Goal: Transaction & Acquisition: Download file/media

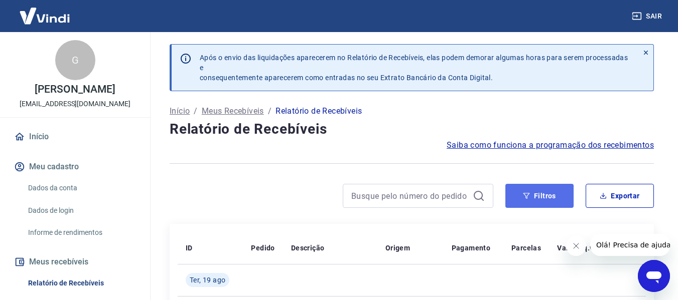
click at [522, 200] on button "Filtros" at bounding box center [539, 196] width 68 height 24
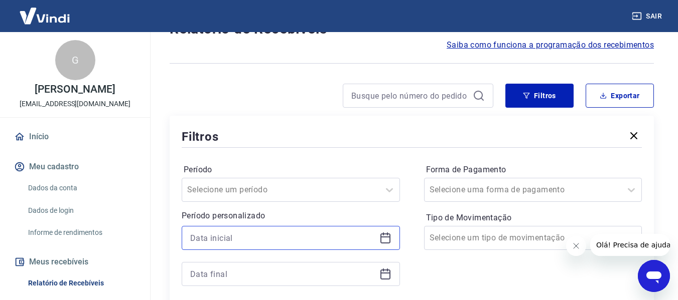
click at [239, 235] on input at bounding box center [282, 238] width 185 height 15
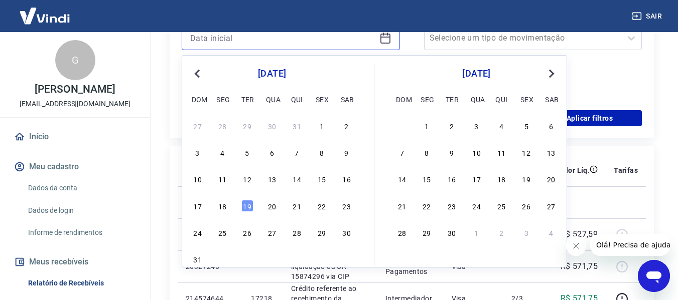
scroll to position [301, 0]
click at [200, 211] on div "17" at bounding box center [198, 206] width 12 height 12
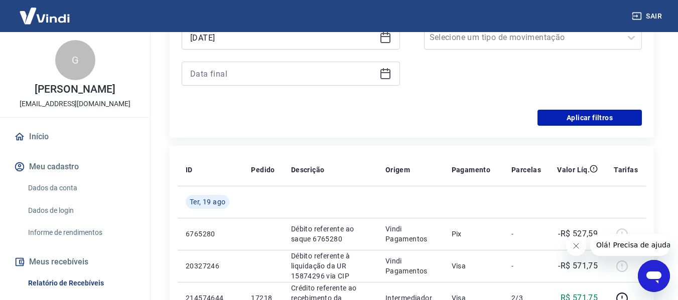
type input "[DATE]"
click at [254, 79] on input at bounding box center [282, 73] width 185 height 15
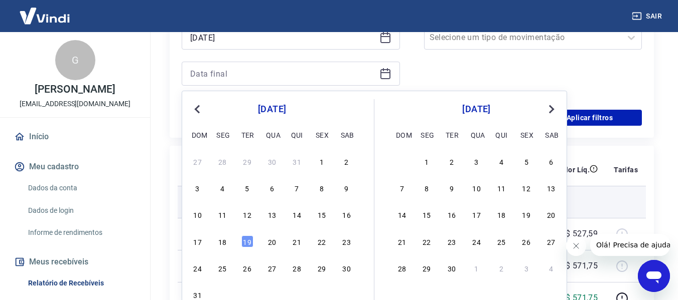
click at [226, 241] on div "18" at bounding box center [222, 242] width 12 height 12
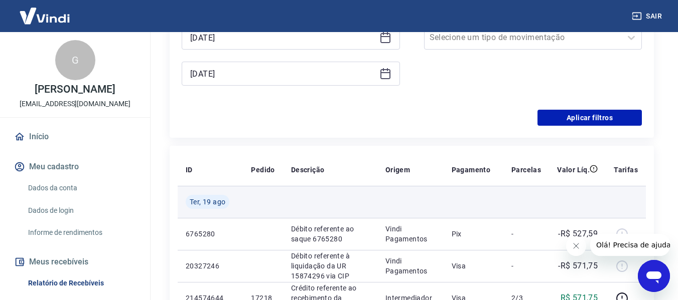
type input "[DATE]"
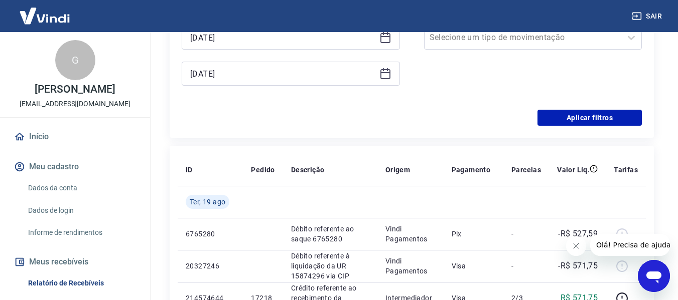
scroll to position [201, 0]
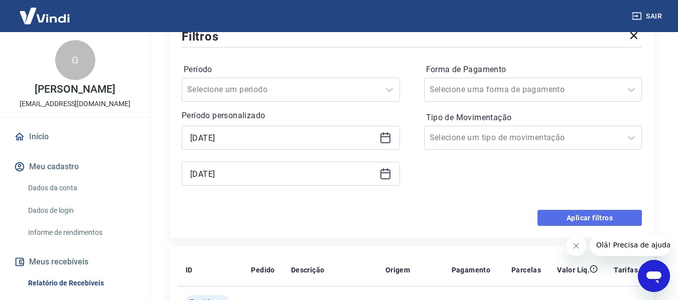
click at [579, 221] on button "Aplicar filtros" at bounding box center [589, 218] width 104 height 16
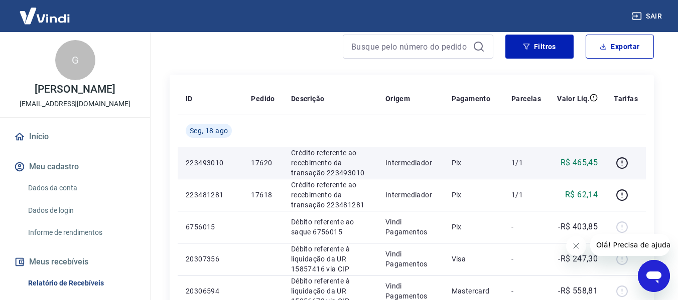
scroll to position [100, 0]
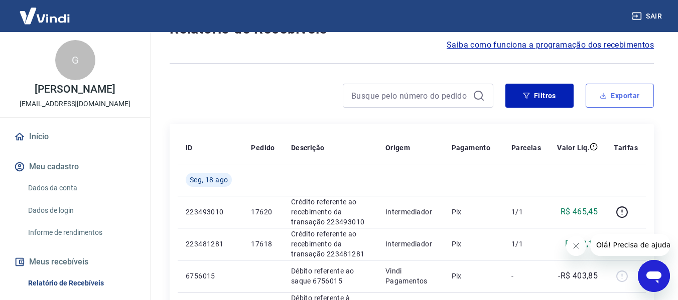
click at [616, 104] on button "Exportar" at bounding box center [619, 96] width 68 height 24
type input "[DATE]"
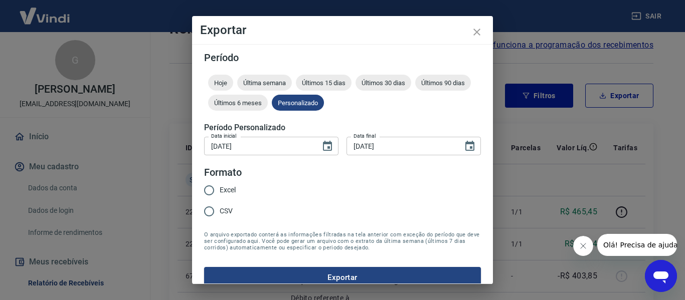
click at [225, 187] on span "Excel" at bounding box center [228, 190] width 16 height 11
click at [220, 187] on input "Excel" at bounding box center [209, 190] width 21 height 21
radio input "true"
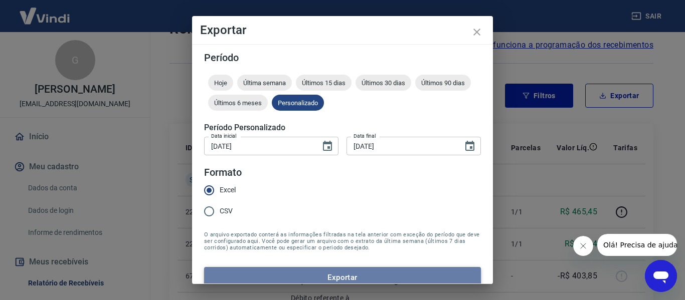
click at [356, 279] on button "Exportar" at bounding box center [342, 277] width 277 height 21
